Goal: Answer question/provide support

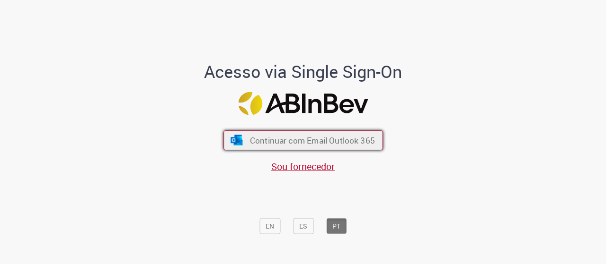
click at [333, 142] on span "Continuar com Email Outlook 365" at bounding box center [311, 140] width 125 height 11
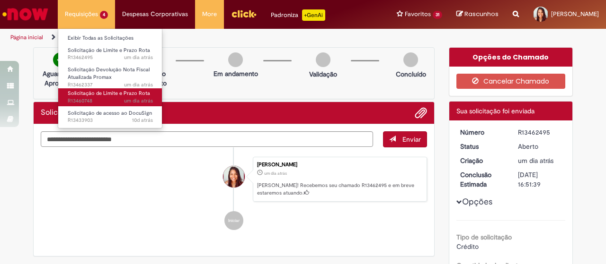
click at [92, 95] on span "Solicitação de Limite e Prazo Rota" at bounding box center [109, 93] width 82 height 7
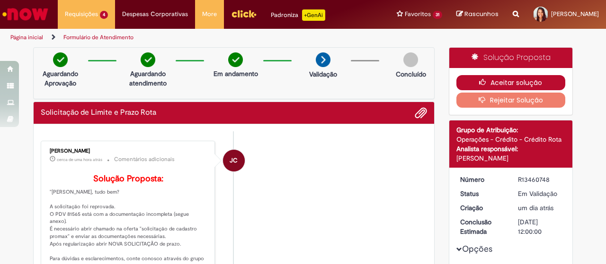
click at [482, 86] on button "Aceitar solução" at bounding box center [510, 82] width 109 height 15
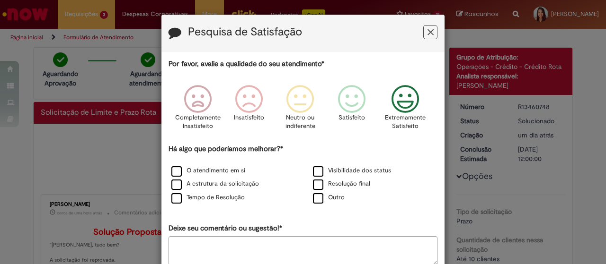
click at [402, 103] on icon "Feedback" at bounding box center [405, 99] width 35 height 28
click at [219, 201] on label "Tempo de Resolução" at bounding box center [207, 198] width 73 height 9
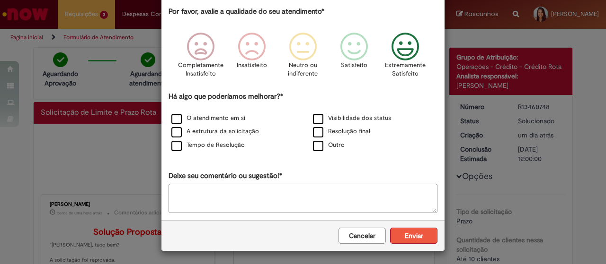
click at [408, 230] on button "Enviar" at bounding box center [413, 236] width 47 height 16
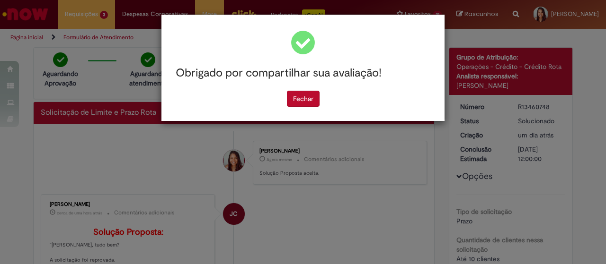
scroll to position [0, 0]
click at [319, 102] on button "Fechar" at bounding box center [303, 99] width 33 height 16
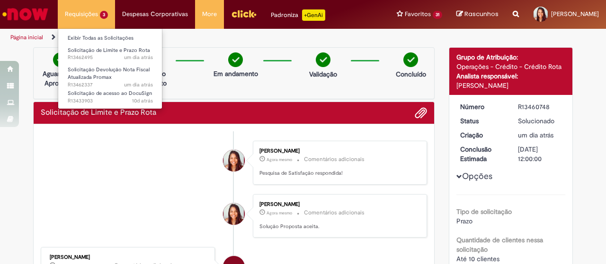
click at [89, 5] on li "Requisições 3 Exibir Todas as Solicitações Solicitação de Limite e Prazo Rota u…" at bounding box center [86, 14] width 57 height 28
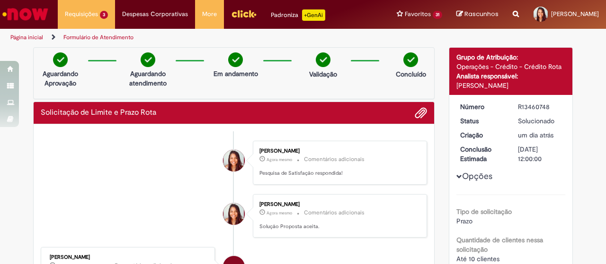
click at [68, 158] on li "[PERSON_NAME] Agora mesmo Agora mesmo Comentários adicionais Pesquisa de Satisf…" at bounding box center [234, 163] width 386 height 44
